Goal: Navigation & Orientation: Find specific page/section

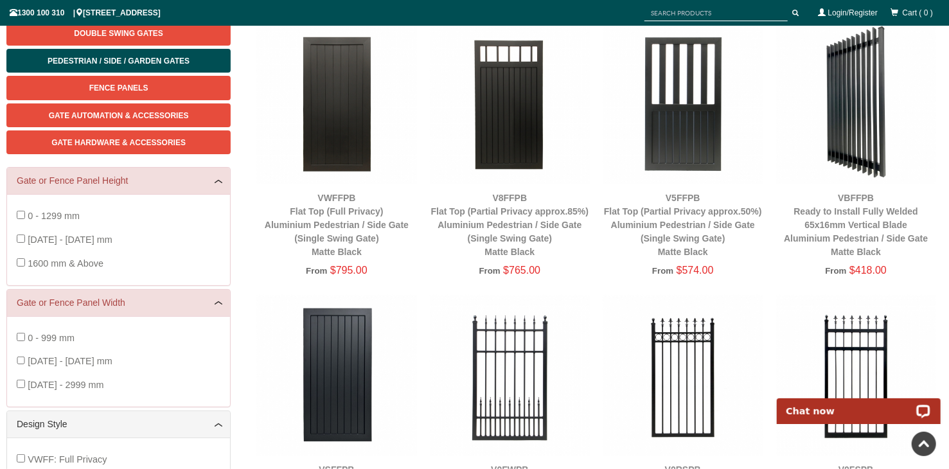
scroll to position [161, 0]
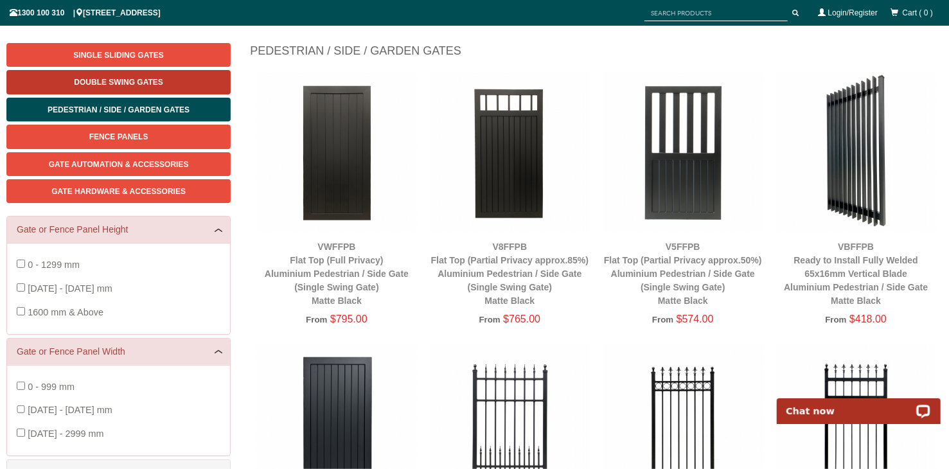
click at [128, 76] on link "Double Swing Gates" at bounding box center [118, 82] width 224 height 24
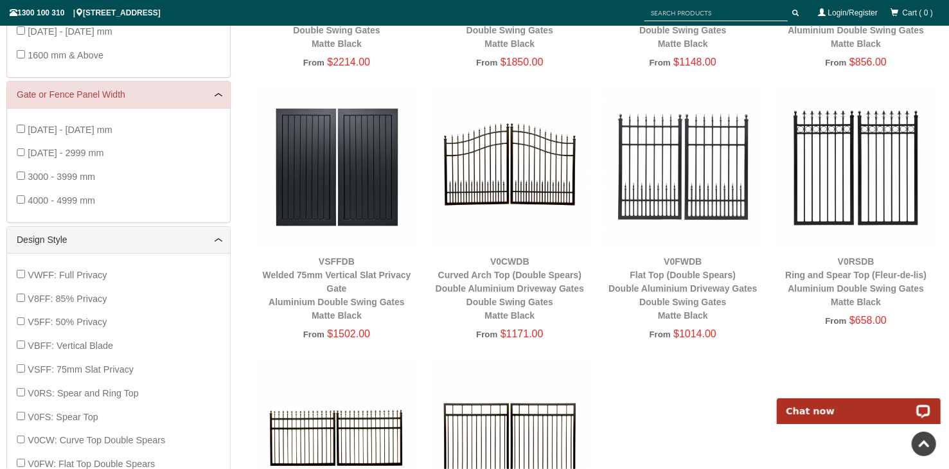
scroll to position [161, 0]
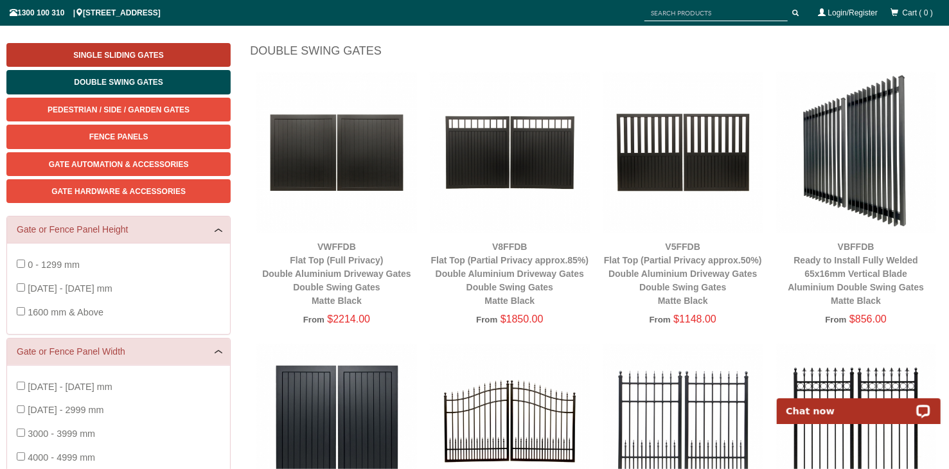
click at [112, 56] on span "Single Sliding Gates" at bounding box center [118, 55] width 90 height 9
